Goal: Transaction & Acquisition: Purchase product/service

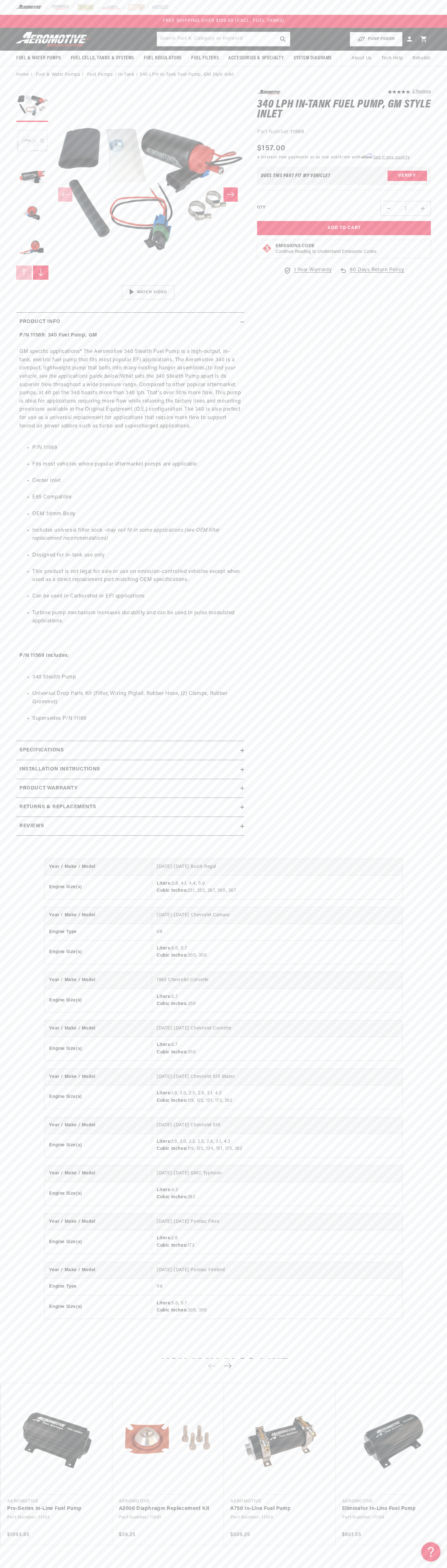
click at [310, 19] on div "FREE SHIPPING OVER $109.00 (EXCL. FUEL TANKS)" at bounding box center [224, 21] width 447 height 13
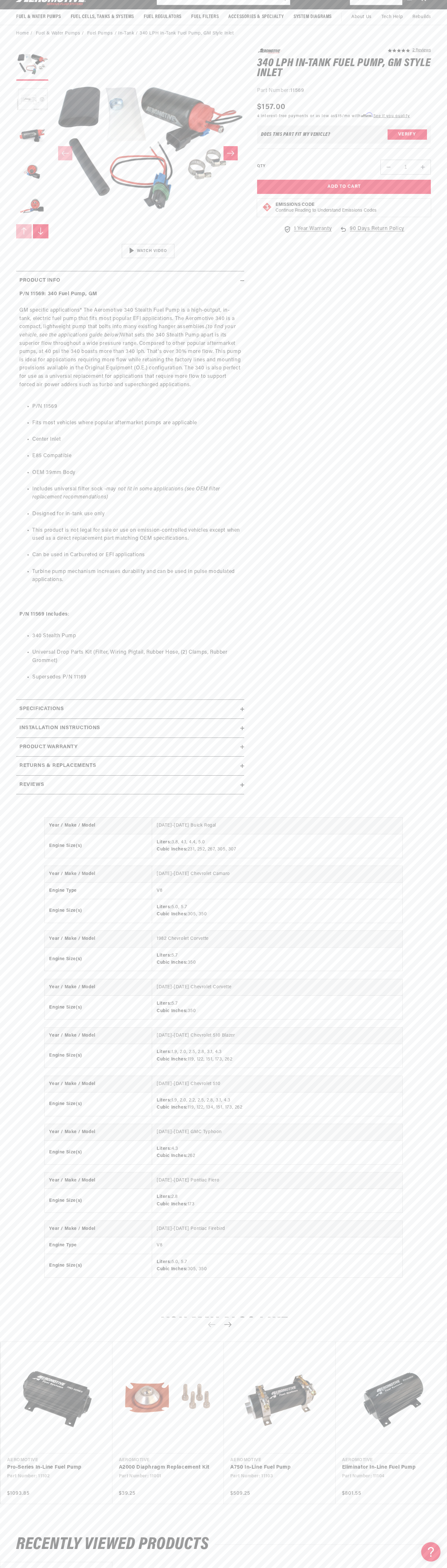
click at [140, 1526] on html "Skip to content Your cart Your cart is empty Loading... You may also like Subto…" at bounding box center [224, 742] width 447 height 1568
click at [13, 12] on div "Close dialog NOT SO FAST! No time to browse? No problem. Sign up and we'll keep…" at bounding box center [224, 784] width 447 height 1568
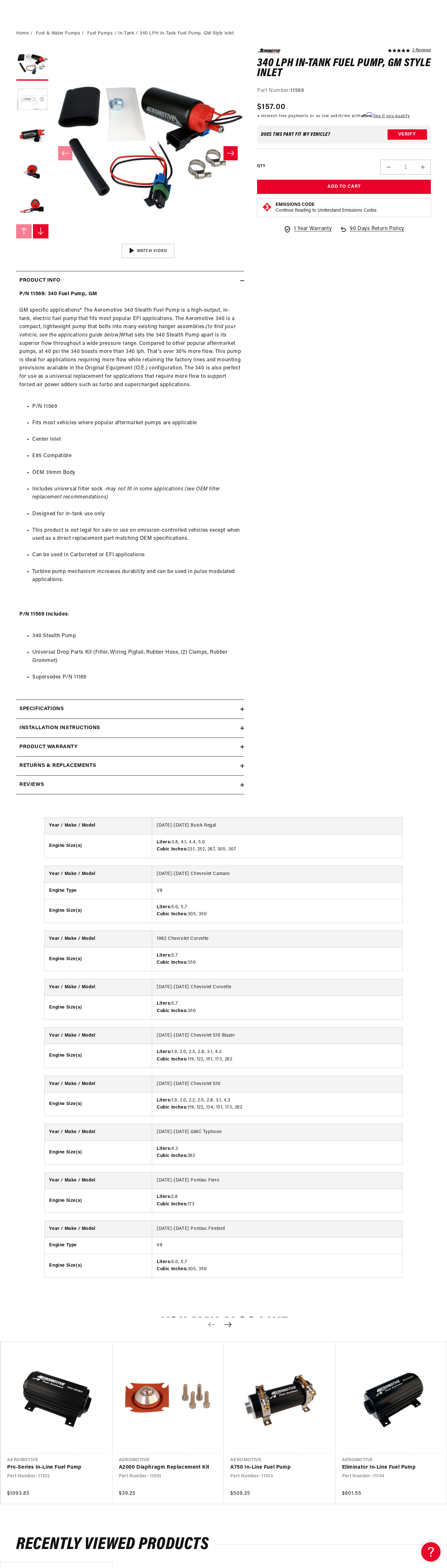
scroll to position [520, 0]
